Goal: Task Accomplishment & Management: Use online tool/utility

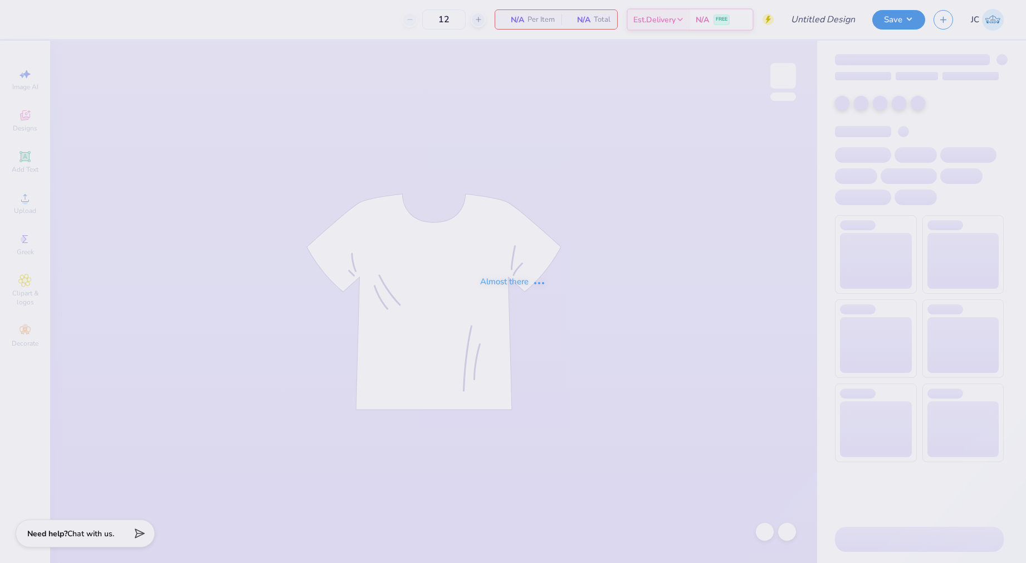
type input "[GEOGRAPHIC_DATA][US_STATE]: [GEOGRAPHIC_DATA] : [PERSON_NAME]"
type input "107"
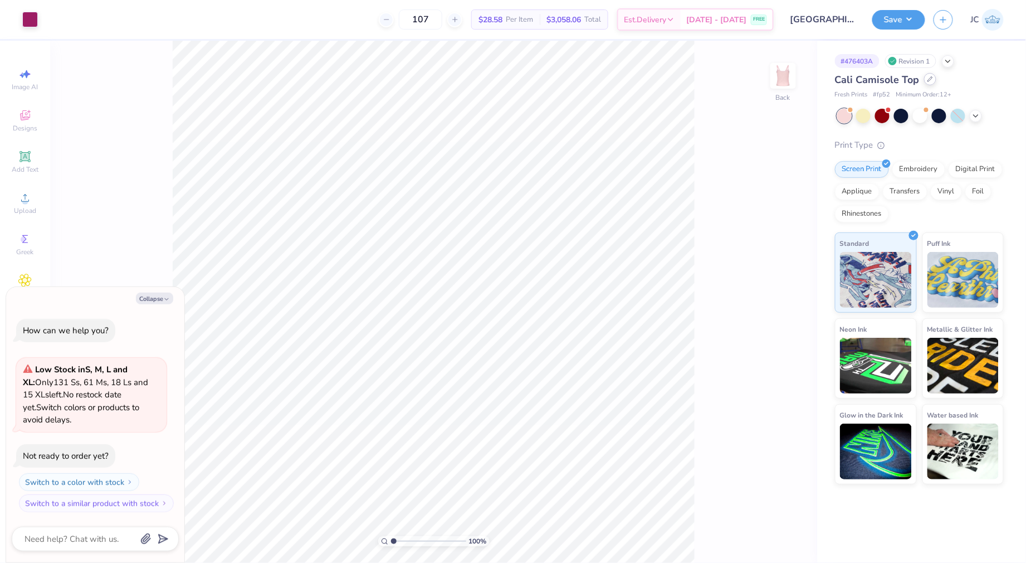
click at [930, 77] on icon at bounding box center [931, 79] width 6 height 6
type textarea "x"
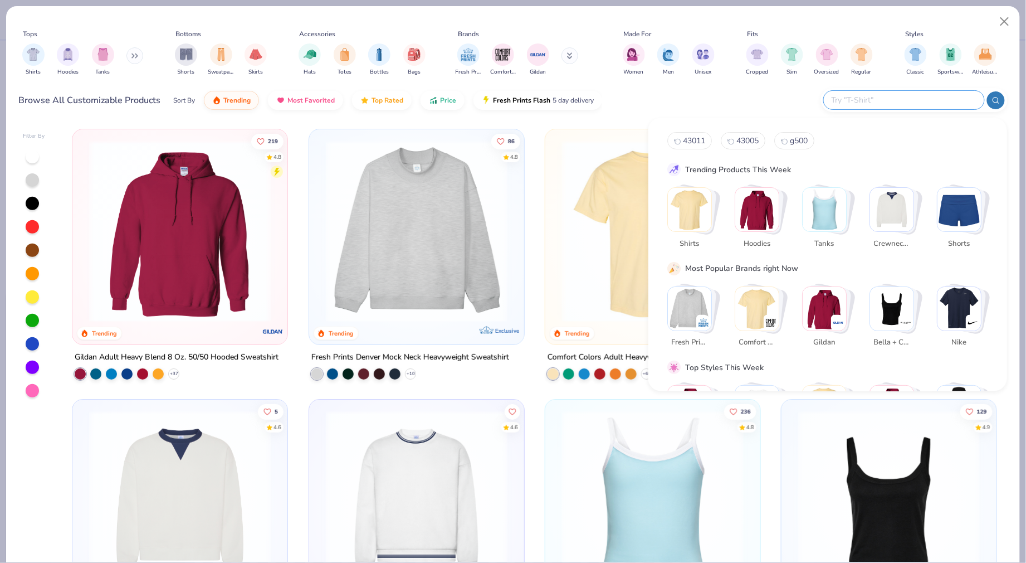
click at [933, 103] on input "text" at bounding box center [904, 100] width 146 height 13
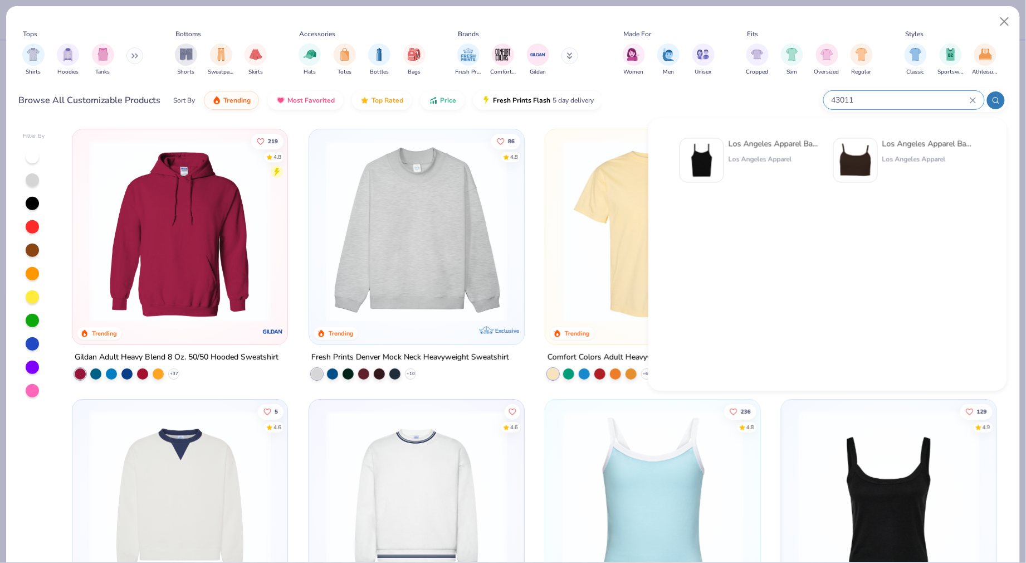
type input "43011"
click at [690, 168] on img at bounding box center [702, 160] width 35 height 35
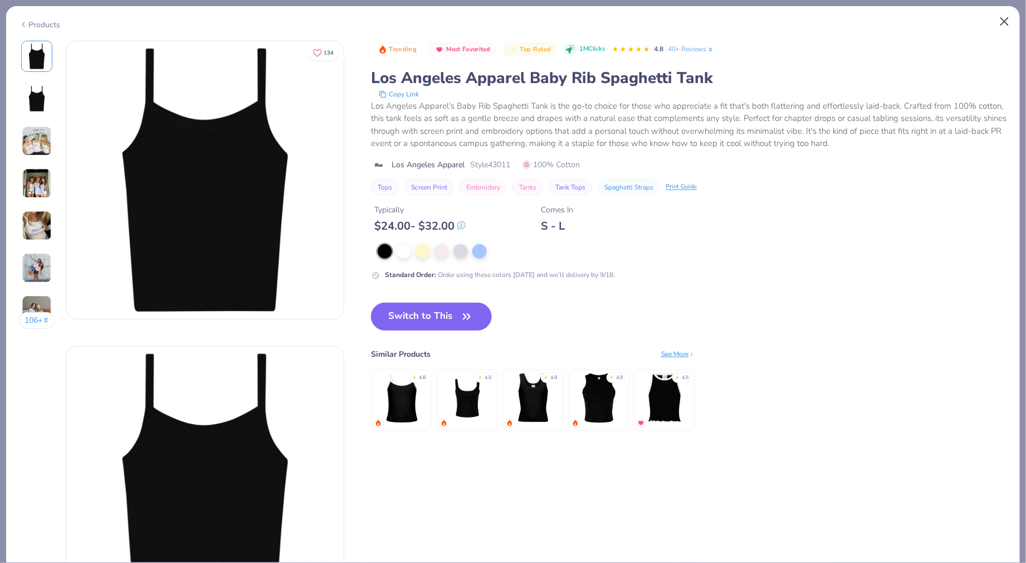
click at [1008, 22] on button "Close" at bounding box center [1005, 21] width 21 height 21
type textarea "x"
